Goal: Task Accomplishment & Management: Manage account settings

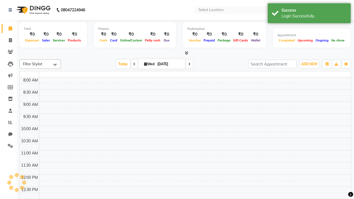
select select "en"
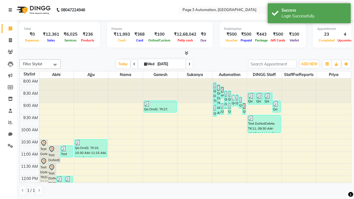
click at [11, 10] on icon at bounding box center [10, 10] width 3 height 4
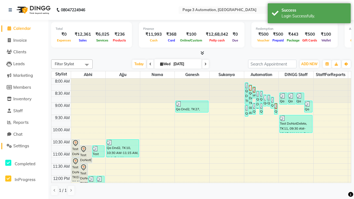
click at [24, 146] on span "Settings" at bounding box center [21, 145] width 16 height 5
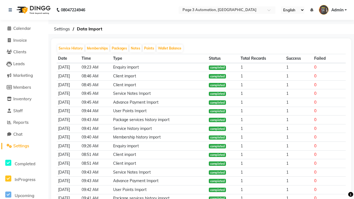
click at [333, 10] on span "Admin" at bounding box center [337, 10] width 12 height 6
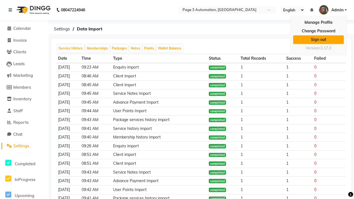
click at [318, 40] on link "Sign out" at bounding box center [318, 39] width 51 height 9
